Goal: Task Accomplishment & Management: Manage account settings

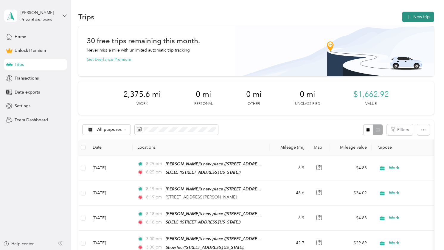
click at [411, 12] on button "New trip" at bounding box center [419, 17] width 32 height 10
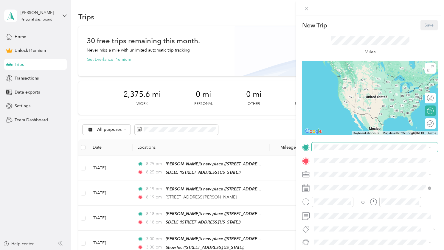
click at [324, 152] on span at bounding box center [375, 148] width 126 height 10
click at [321, 144] on span at bounding box center [375, 148] width 126 height 10
click at [323, 177] on div "Chris’s new place 818 Medford St, 92020, El Cajon, CA, United States" at bounding box center [372, 173] width 113 height 15
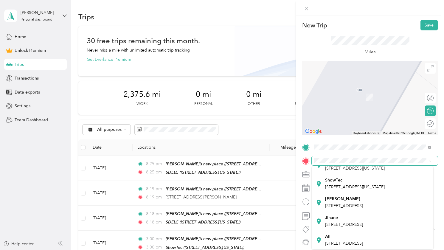
scroll to position [173, 0]
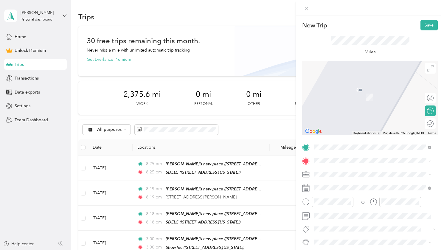
click at [336, 237] on span "5090 Shoreham Pl, 92122, San Diego, CA, United States" at bounding box center [344, 239] width 38 height 5
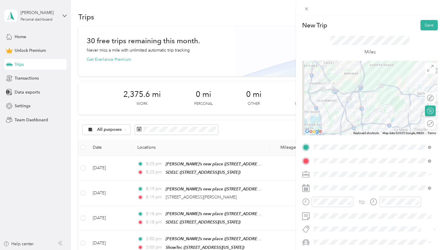
click at [324, 94] on ol "Work Personal IT Field Tech Other Charity Medical Moving Commute" at bounding box center [373, 125] width 122 height 84
click at [328, 171] on span at bounding box center [375, 175] width 126 height 10
click at [325, 91] on li "Work" at bounding box center [373, 88] width 122 height 10
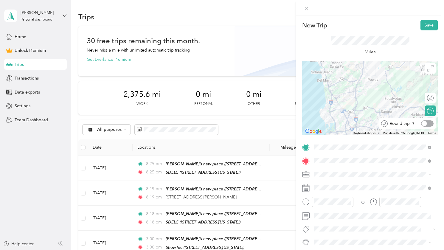
click at [426, 125] on div at bounding box center [427, 124] width 13 height 6
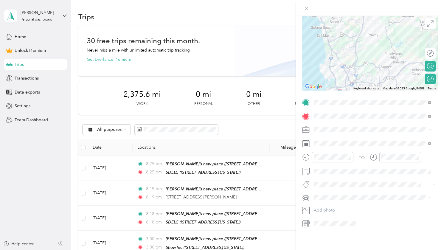
click at [322, 212] on span "Mazda" at bounding box center [322, 213] width 12 height 5
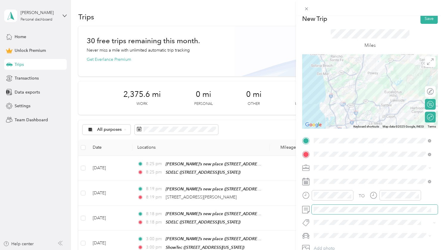
scroll to position [0, 0]
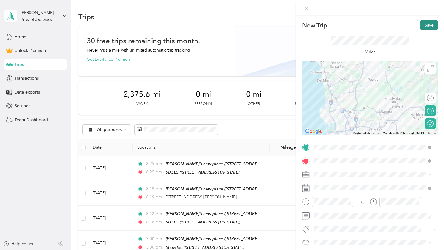
click at [424, 25] on button "Save" at bounding box center [429, 25] width 17 height 10
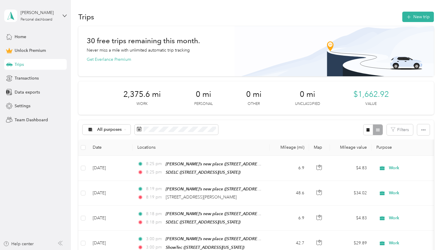
drag, startPoint x: 310, startPoint y: 11, endPoint x: 107, endPoint y: 34, distance: 204.1
click at [310, 11] on div "Trips New trip" at bounding box center [256, 16] width 356 height 13
click at [33, 88] on div "Data exports" at bounding box center [35, 92] width 63 height 11
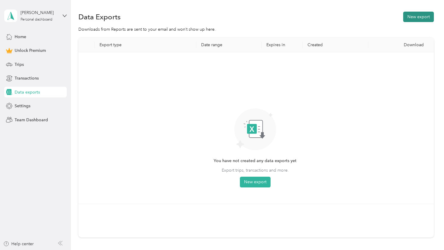
click at [414, 20] on button "New export" at bounding box center [419, 17] width 31 height 10
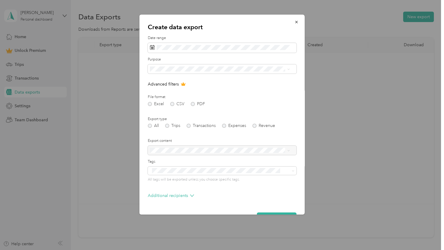
scroll to position [17, 0]
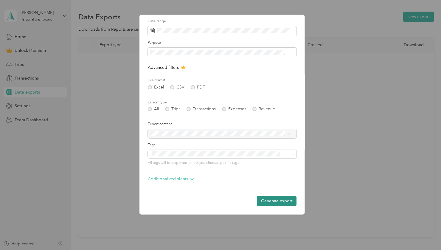
click at [263, 200] on button "Generate export" at bounding box center [277, 201] width 40 height 10
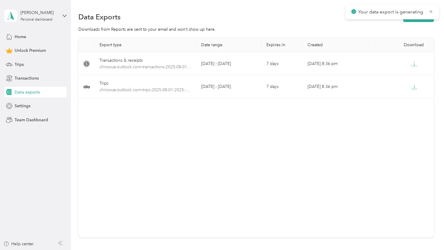
click at [144, 229] on div "Export type Date range Expires in Created Download Transactions & receipts chri…" at bounding box center [256, 138] width 356 height 200
click at [209, 210] on div "Export type Date range Expires in Created Download Transactions & receipts chri…" at bounding box center [256, 138] width 356 height 200
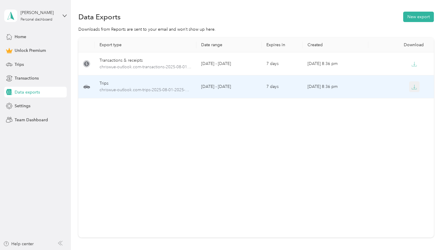
click at [415, 87] on icon "button" at bounding box center [414, 86] width 5 height 5
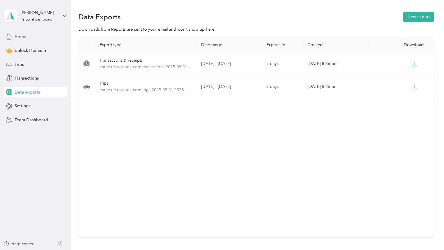
click at [23, 39] on span "Home" at bounding box center [21, 37] width 12 height 6
